Goal: Transaction & Acquisition: Purchase product/service

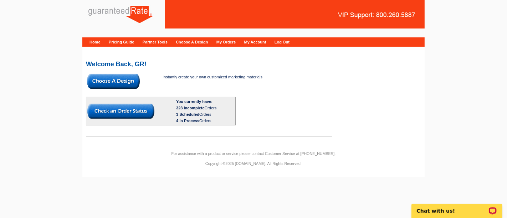
click at [130, 77] on img at bounding box center [113, 81] width 53 height 15
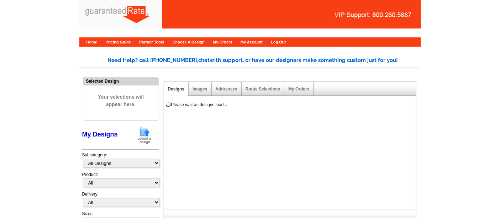
click at [144, 137] on img at bounding box center [144, 135] width 19 height 18
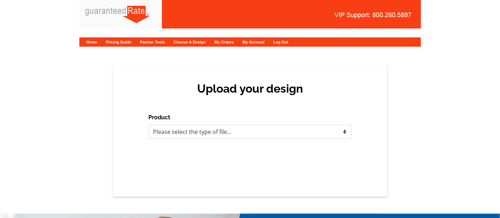
click at [177, 132] on select "Please select the type of file... Postcards Calendars Business Cards Letters an…" at bounding box center [250, 132] width 203 height 14
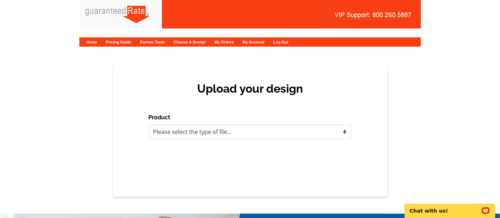
select select "3"
click at [149, 125] on select "Please select the type of file... Postcards Calendars Business Cards Letters an…" at bounding box center [250, 132] width 203 height 14
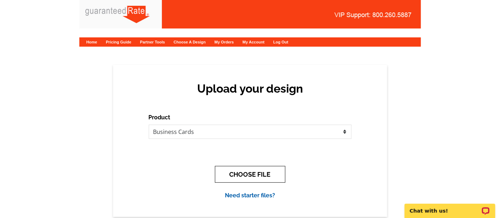
click at [255, 173] on button "CHOOSE FILE" at bounding box center [250, 174] width 71 height 17
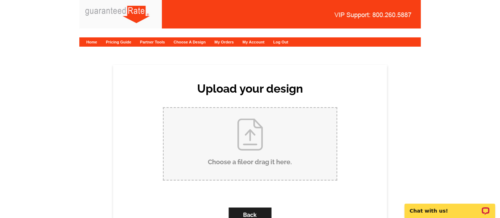
click at [237, 134] on input "Choose a file or drag it here ." at bounding box center [250, 144] width 173 height 72
type input "C:\fakepath\Victor Hernandez Business Card Proof.pdf"
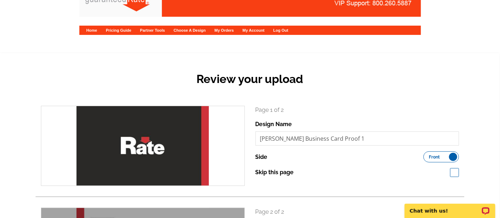
scroll to position [158, 0]
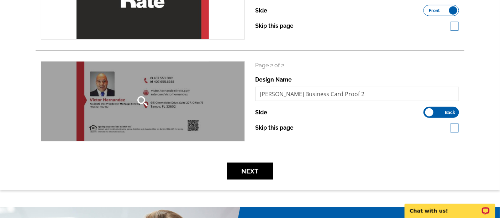
click at [149, 98] on icon "search" at bounding box center [143, 101] width 14 height 14
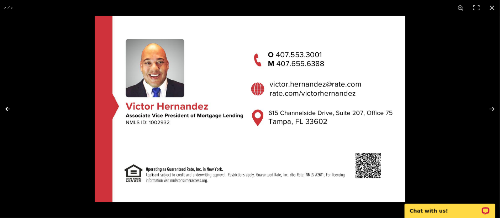
click at [9, 105] on button at bounding box center [12, 109] width 25 height 36
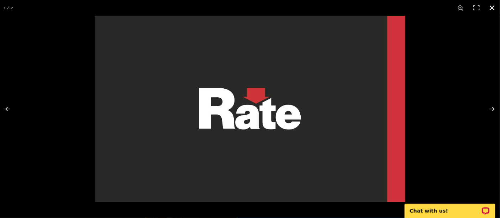
click at [493, 9] on button at bounding box center [493, 8] width 16 height 16
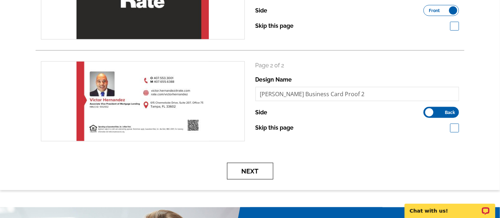
click at [247, 175] on button "Next" at bounding box center [250, 171] width 46 height 17
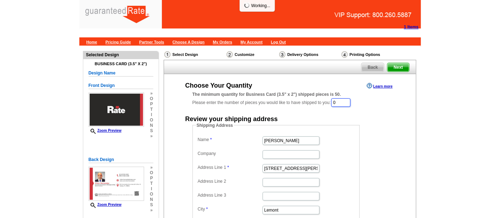
click at [351, 104] on input "0" at bounding box center [341, 102] width 19 height 9
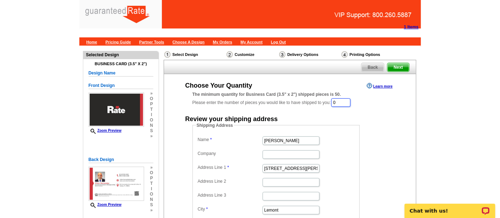
click at [349, 100] on input "0" at bounding box center [341, 102] width 19 height 9
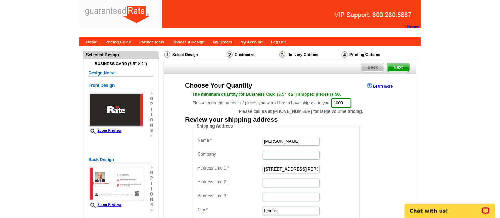
type input "1000"
drag, startPoint x: 308, startPoint y: 143, endPoint x: 246, endPoint y: 141, distance: 62.0
click at [246, 141] on dl "Name Erica Thompson Company Address Line 1 201 Stephen St. Address Line 2 Addre…" at bounding box center [276, 189] width 160 height 108
type input "Victor Hernandez"
drag, startPoint x: 299, startPoint y: 167, endPoint x: 245, endPoint y: 167, distance: 53.4
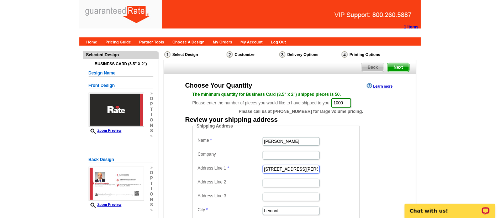
click at [245, 169] on dl "Name Victor Hernandez Company Address Line 1 201 Stephen St. Address Line 2 Add…" at bounding box center [276, 189] width 160 height 108
paste input "[STREET_ADDRESS]"
type input "[STREET_ADDRESS]"
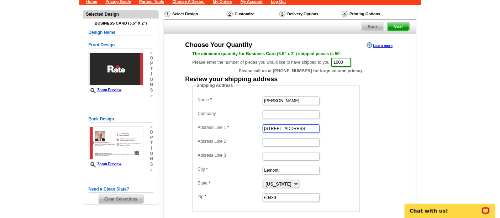
scroll to position [79, 0]
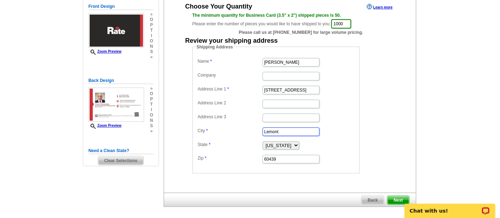
drag, startPoint x: 271, startPoint y: 129, endPoint x: 242, endPoint y: 123, distance: 29.7
click at [242, 123] on dl "Name Victor Hernandez Company Address Line 1 1644 Sunburst Way Address Line 2 A…" at bounding box center [276, 110] width 160 height 108
paste input "Kissimmee"
type input "Kissimmee"
click at [287, 145] on select "Alabama Alaska Arizona Arkansas California Colorado Connecticut District of Col…" at bounding box center [281, 145] width 37 height 8
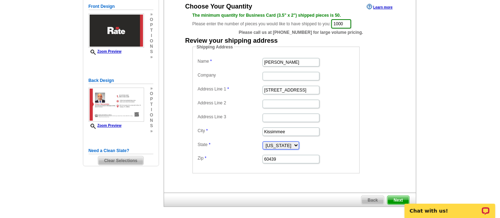
select select "FL"
click at [263, 141] on select "Alabama Alaska Arizona Arkansas California Colorado Connecticut District of Col…" at bounding box center [281, 145] width 37 height 8
drag, startPoint x: 275, startPoint y: 160, endPoint x: 218, endPoint y: 152, distance: 57.8
click at [218, 153] on dd "60439" at bounding box center [276, 158] width 160 height 11
paste input "34744"
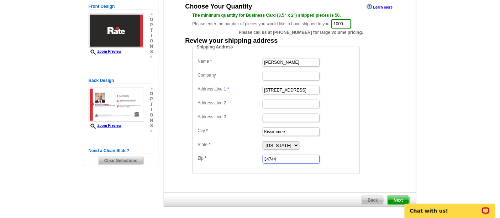
type input "34744"
drag, startPoint x: 364, startPoint y: 116, endPoint x: 289, endPoint y: 217, distance: 125.0
click at [362, 117] on dd "Shipping Address Name Victor Hernandez Company Address Line 1 1644 Sunburst Way…" at bounding box center [288, 109] width 190 height 130
click at [402, 197] on body "Chat with us!" at bounding box center [450, 206] width 100 height 22
click at [396, 196] on span "Next" at bounding box center [398, 200] width 21 height 9
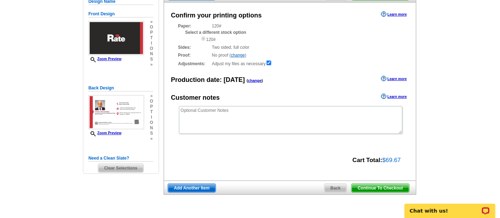
scroll to position [79, 0]
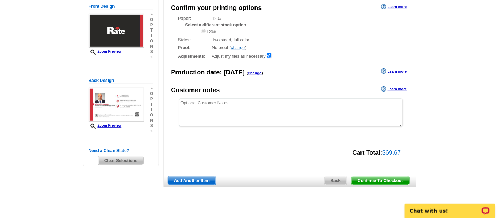
click at [379, 180] on span "Continue To Checkout" at bounding box center [380, 180] width 57 height 9
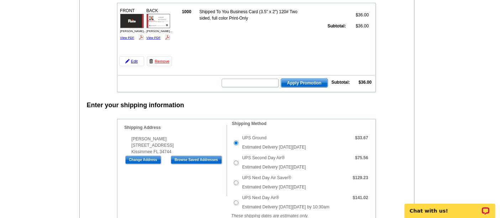
scroll to position [158, 0]
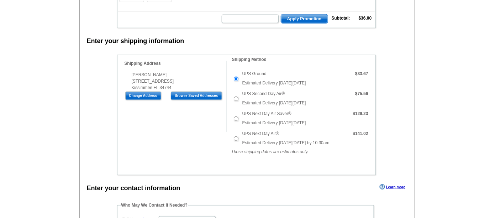
click at [214, 134] on div "Shipping Information Name Victor Hernandez Company Address Line 1 1644 Sunburst…" at bounding box center [246, 115] width 259 height 120
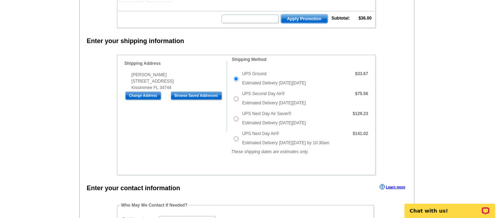
scroll to position [277, 0]
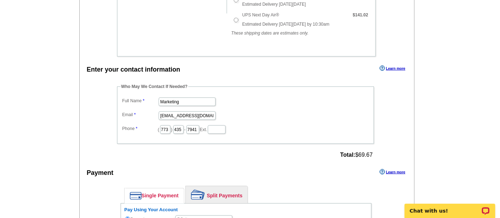
drag, startPoint x: 182, startPoint y: 92, endPoint x: 182, endPoint y: 97, distance: 4.6
click at [182, 94] on fieldset "Who May We Contact If Needed? Full Name Marketing Email marketing@guaranteedrat…" at bounding box center [245, 113] width 257 height 61
click at [182, 98] on input "Marketing" at bounding box center [187, 102] width 57 height 9
type input "Ally Adkison"
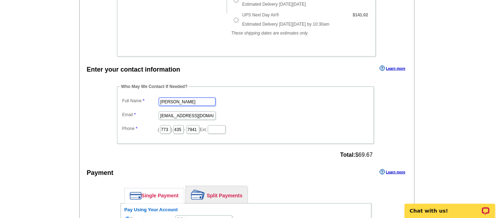
scroll to position [0, 0]
click at [183, 113] on input "marketing@guaranteedrate.com" at bounding box center [187, 115] width 57 height 9
type input "ally.adkison@rate.com"
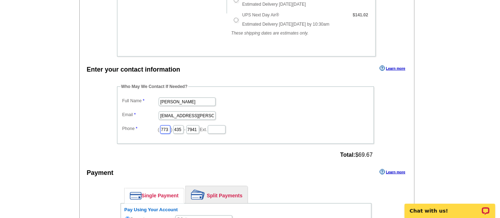
click at [165, 125] on input "773" at bounding box center [165, 129] width 10 height 9
type input "312"
click at [184, 130] on input "435" at bounding box center [178, 129] width 10 height 9
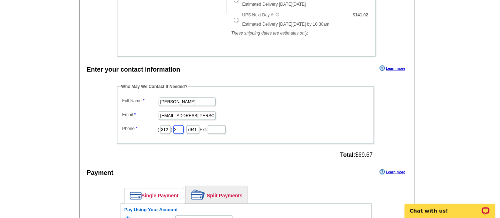
type input "252"
click at [199, 127] on input "7941" at bounding box center [193, 129] width 13 height 9
type input "2423"
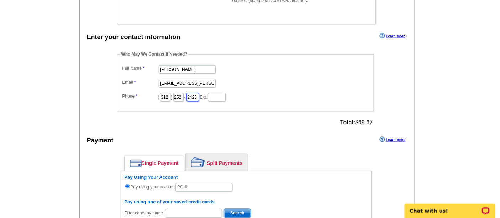
scroll to position [396, 0]
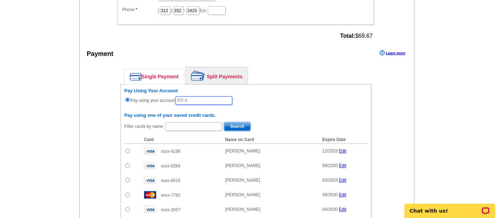
click at [191, 97] on input "text" at bounding box center [204, 101] width 57 height 9
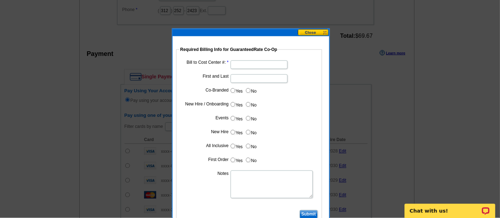
type input "10325_1148_AA"
click at [235, 66] on input "Bill to Cost Center #:" at bounding box center [259, 65] width 57 height 9
type input "1505"
click at [241, 79] on input "First and Last" at bounding box center [259, 78] width 57 height 9
type input "[PERSON_NAME]"
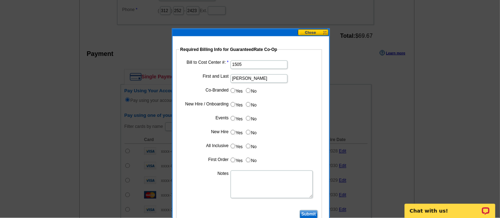
click at [249, 89] on input "No" at bounding box center [248, 90] width 5 height 5
radio input "true"
click at [232, 105] on input "Yes" at bounding box center [233, 104] width 5 height 5
radio input "true"
click at [247, 115] on label "No" at bounding box center [250, 118] width 11 height 8
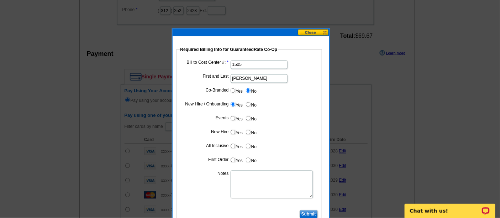
click at [247, 116] on input "No" at bounding box center [248, 118] width 5 height 5
radio input "true"
click at [232, 133] on input "Yes" at bounding box center [233, 132] width 5 height 5
radio input "true"
click at [248, 145] on input "No" at bounding box center [248, 146] width 5 height 5
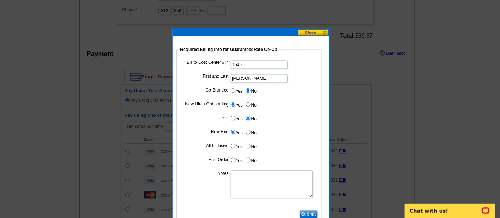
radio input "true"
click at [232, 158] on input "Yes" at bounding box center [233, 160] width 5 height 5
radio input "true"
click at [249, 182] on textarea "Notes" at bounding box center [272, 185] width 82 height 28
type textarea "new hire - bill to branch"
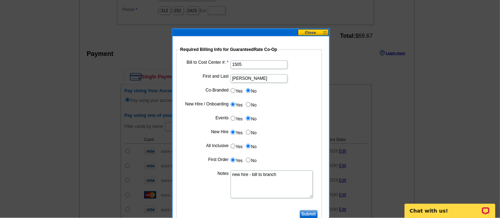
click at [311, 214] on input "Submit" at bounding box center [309, 214] width 18 height 9
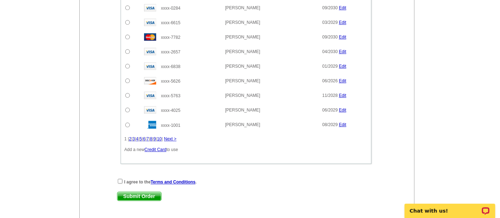
scroll to position [608, 0]
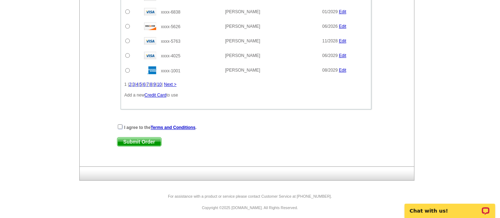
click at [121, 124] on input "checkbox" at bounding box center [120, 126] width 5 height 5
checkbox input "true"
click at [140, 133] on div "I agree to the Terms and Conditions . Submit Order Submit Order" at bounding box center [246, 138] width 258 height 29
click at [137, 137] on span "Submit Order" at bounding box center [140, 141] width 44 height 9
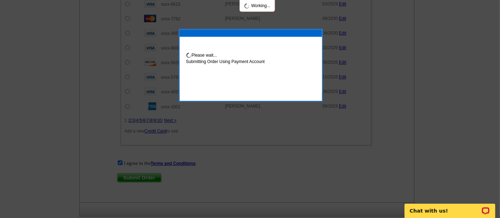
scroll to position [644, 0]
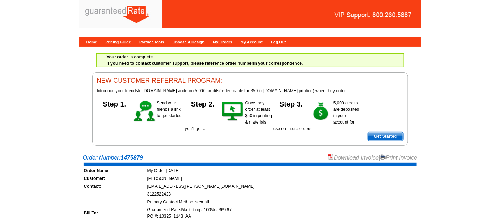
click at [349, 155] on link "Download Invoice" at bounding box center [353, 158] width 51 height 6
